Goal: Transaction & Acquisition: Download file/media

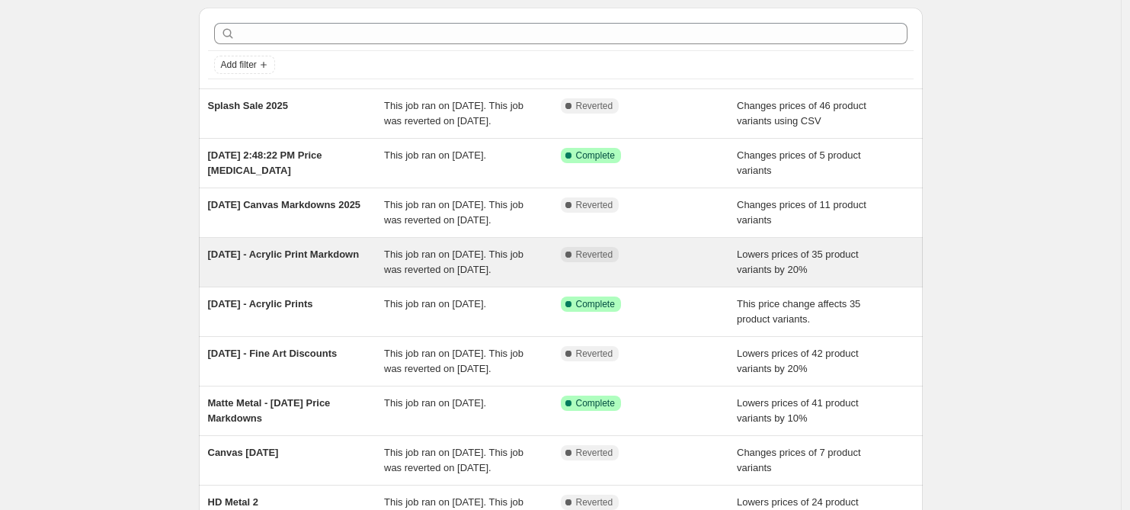
scroll to position [382, 0]
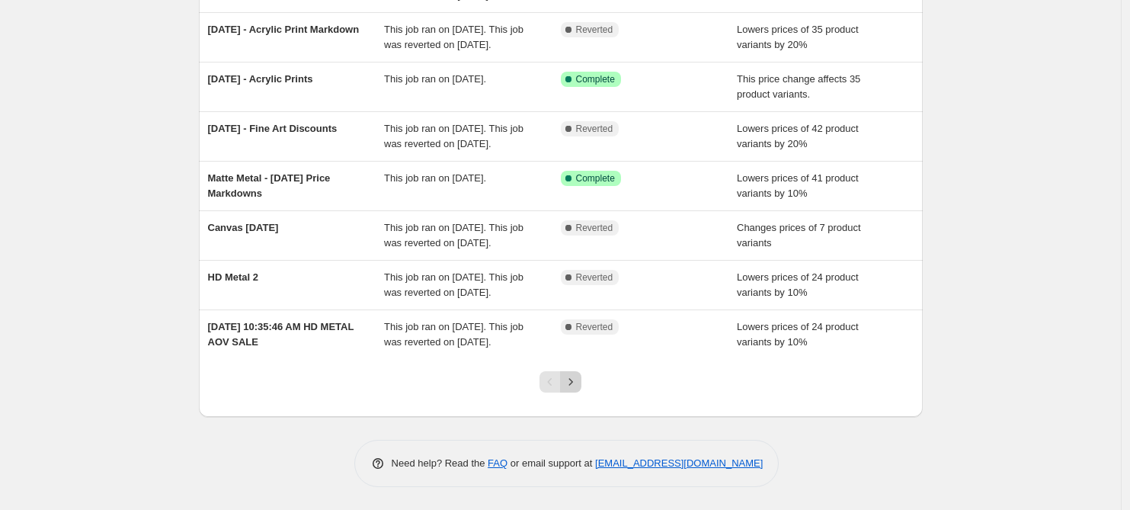
click at [574, 386] on icon "Next" at bounding box center [570, 381] width 15 height 15
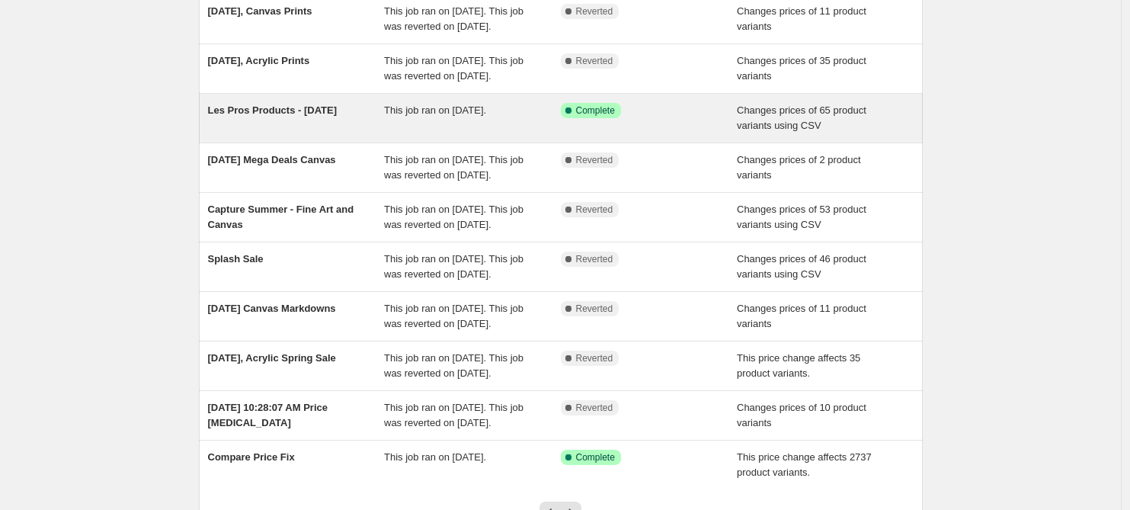
scroll to position [263, 0]
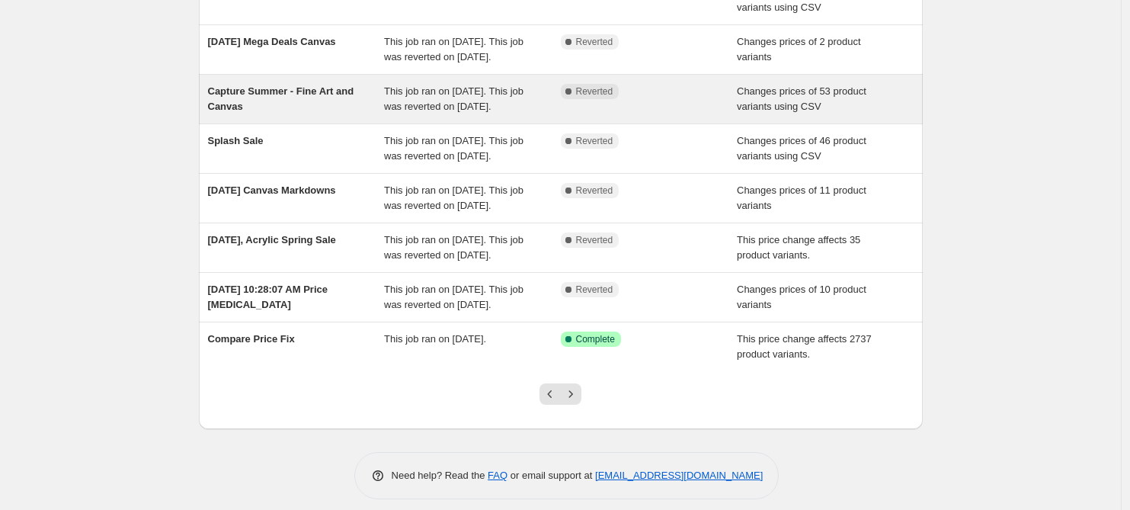
click at [368, 114] on div "Capture Summer - Fine Art and Canvas" at bounding box center [296, 99] width 177 height 30
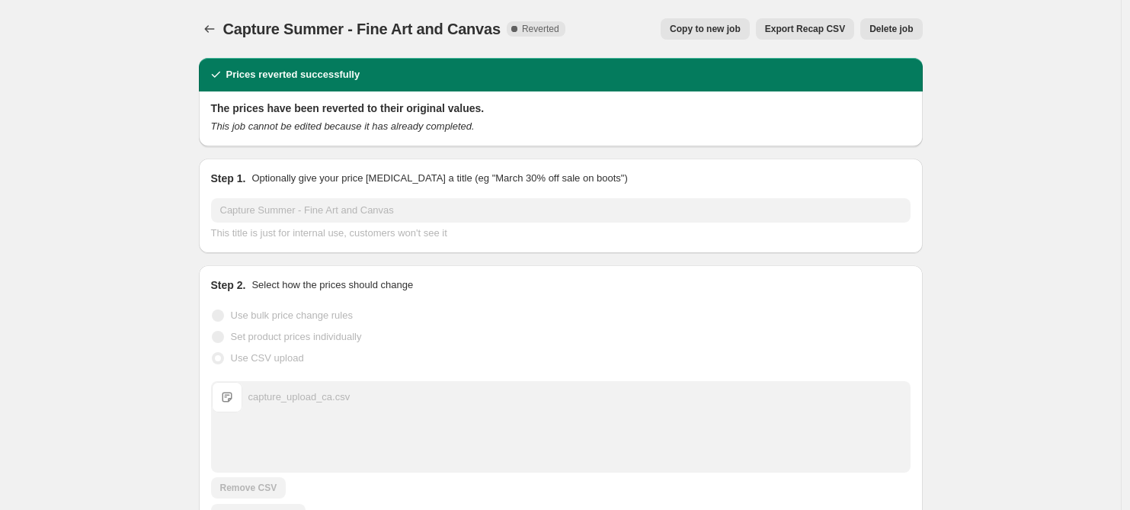
click at [808, 25] on span "Export Recap CSV" at bounding box center [805, 29] width 80 height 12
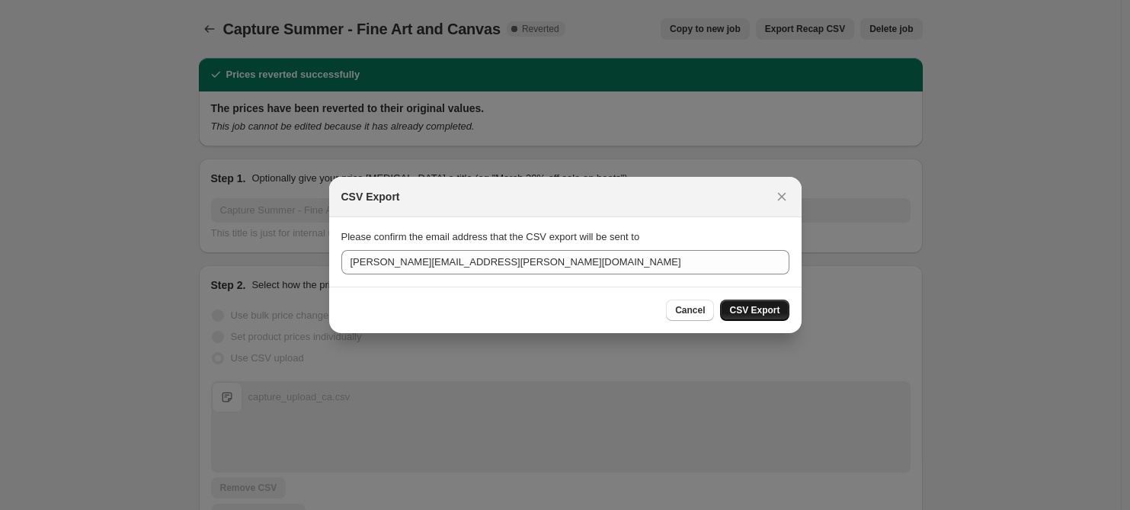
click at [758, 306] on span "CSV Export" at bounding box center [754, 310] width 50 height 12
